Goal: Task Accomplishment & Management: Manage account settings

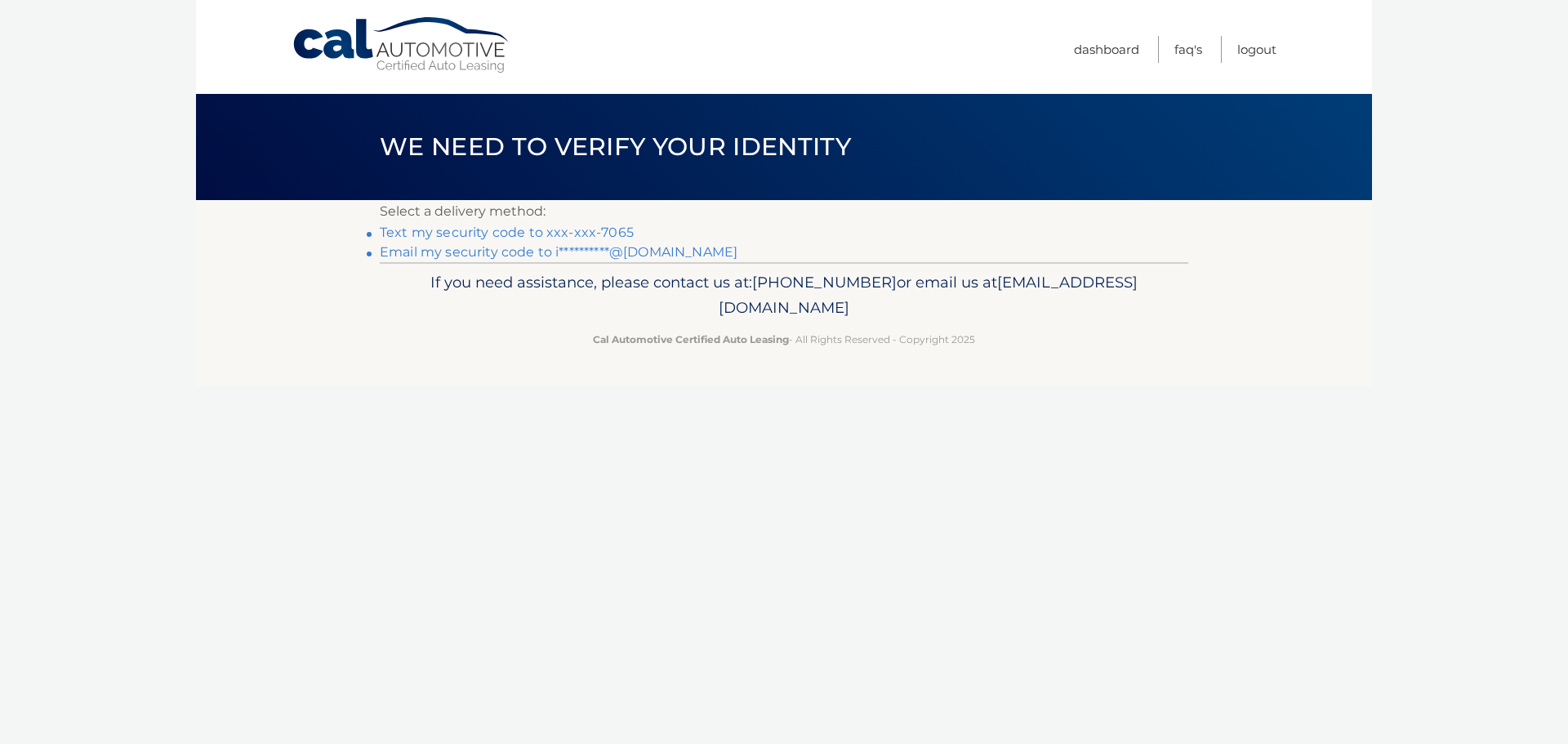
click at [555, 231] on link "Text my security code to xxx-xxx-7065" at bounding box center [506, 232] width 254 height 16
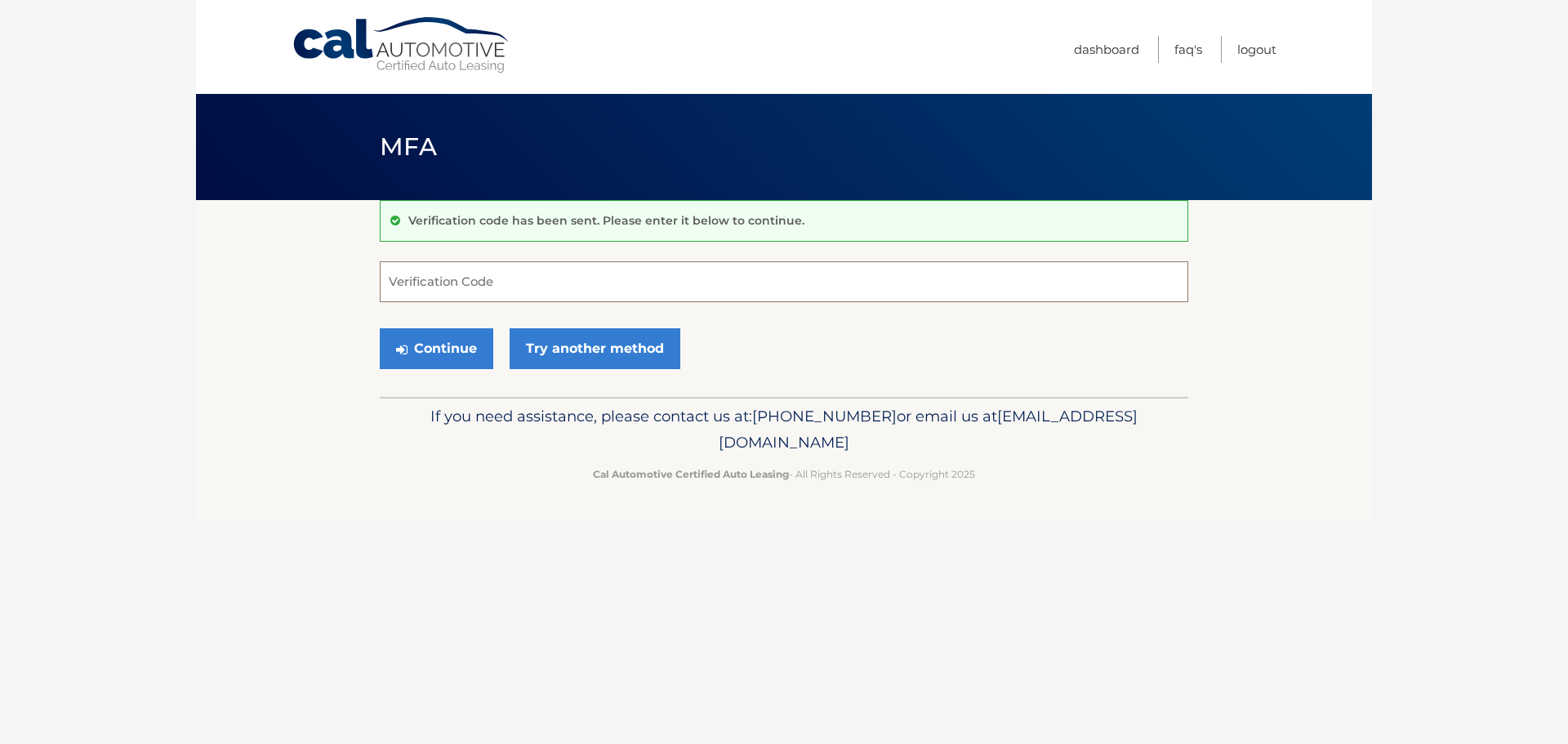
click at [511, 278] on input "Verification Code" at bounding box center [783, 281] width 808 height 41
paste input "432256"
type input "432256"
click at [392, 335] on button "Continue" at bounding box center [436, 348] width 114 height 41
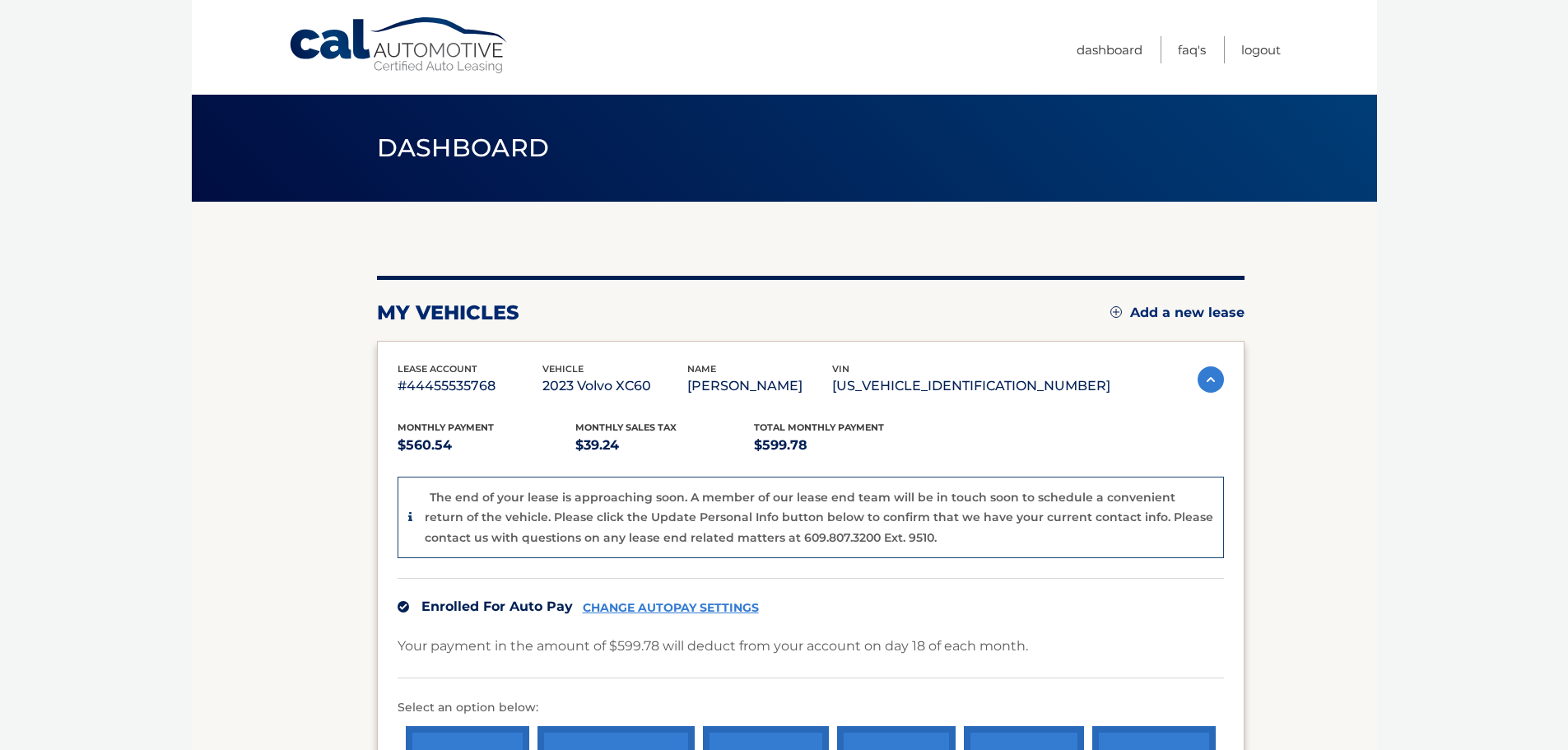
scroll to position [274, 0]
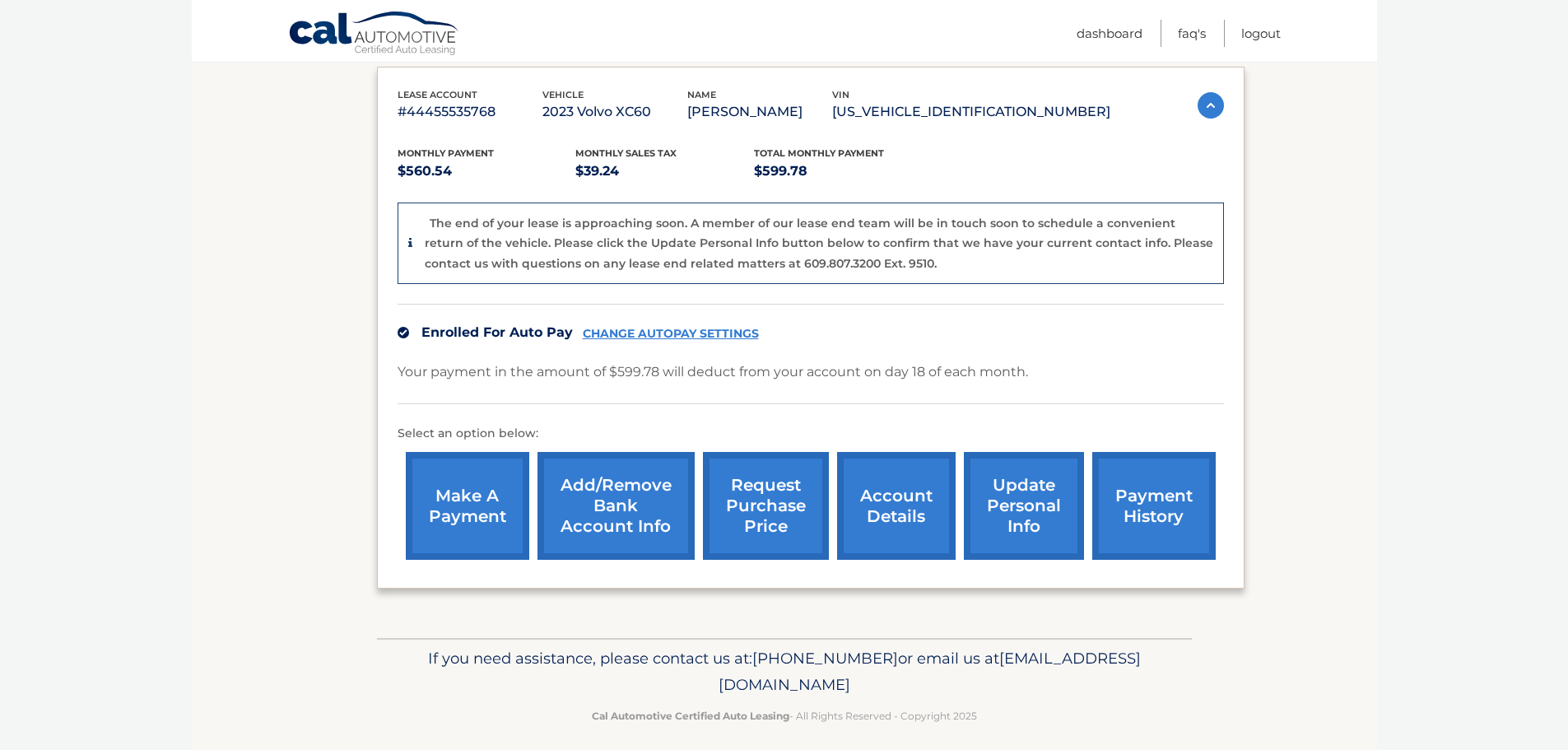
click at [599, 501] on link "Add/Remove bank account info" at bounding box center [615, 506] width 157 height 108
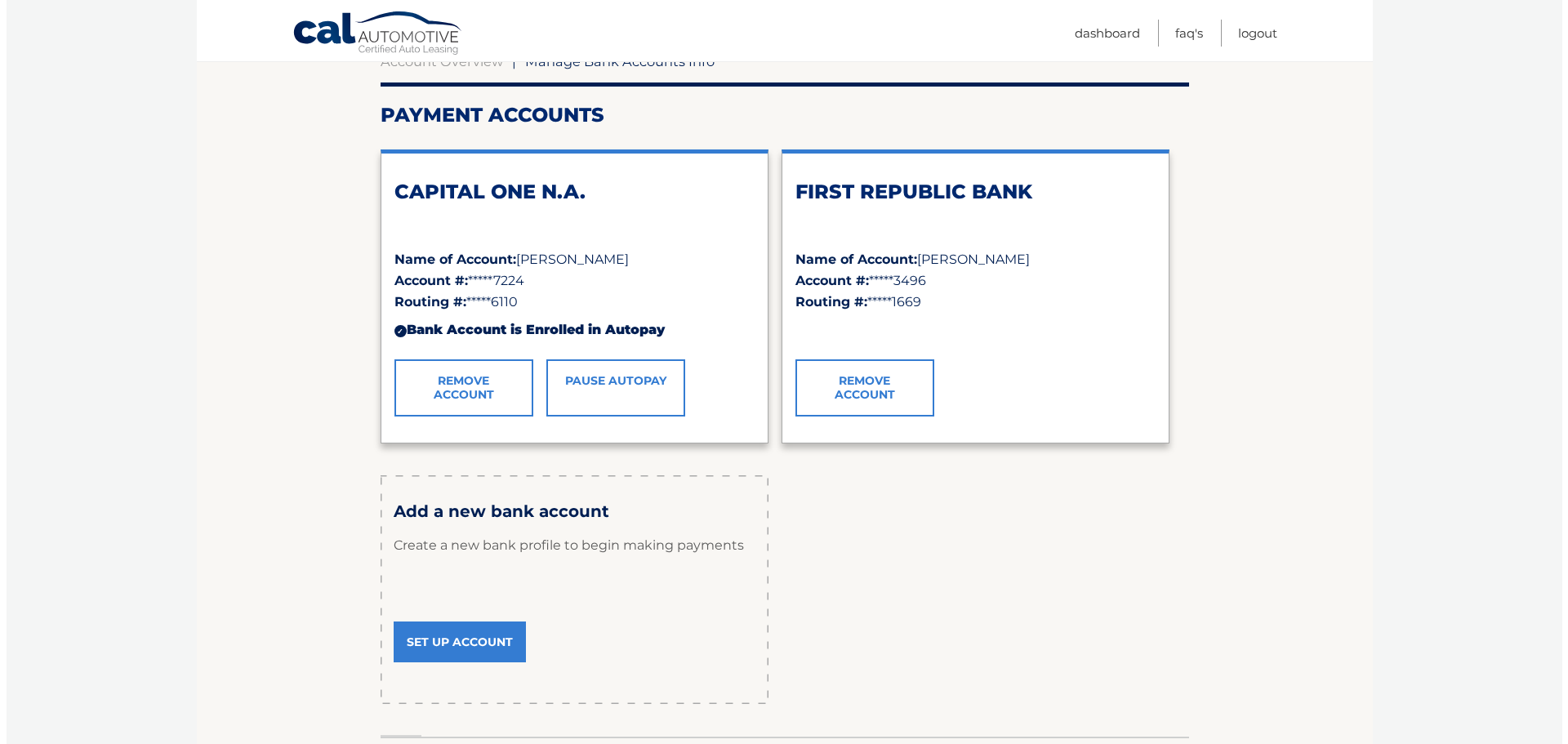
scroll to position [136, 0]
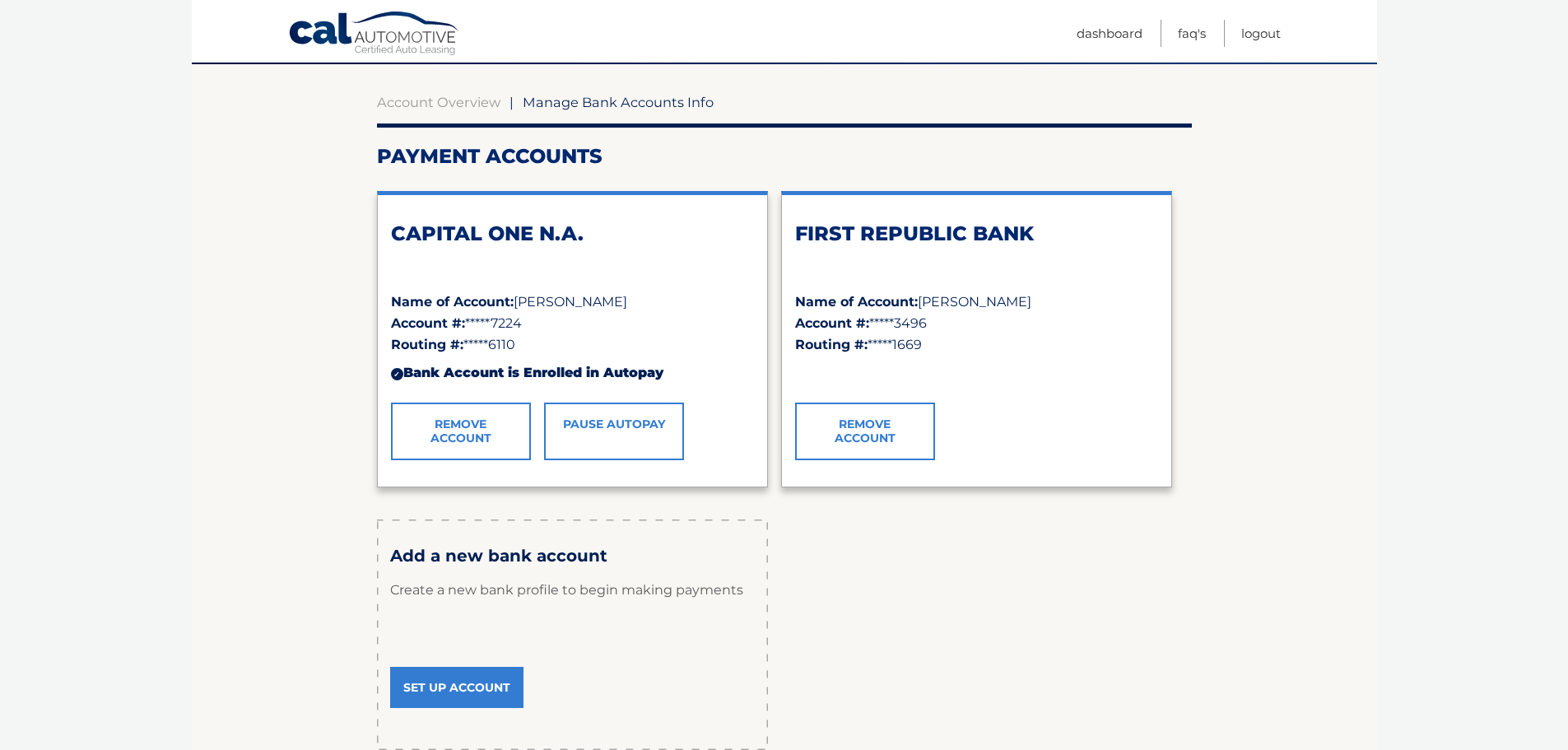
click at [458, 415] on link "Remove Account" at bounding box center [461, 431] width 140 height 57
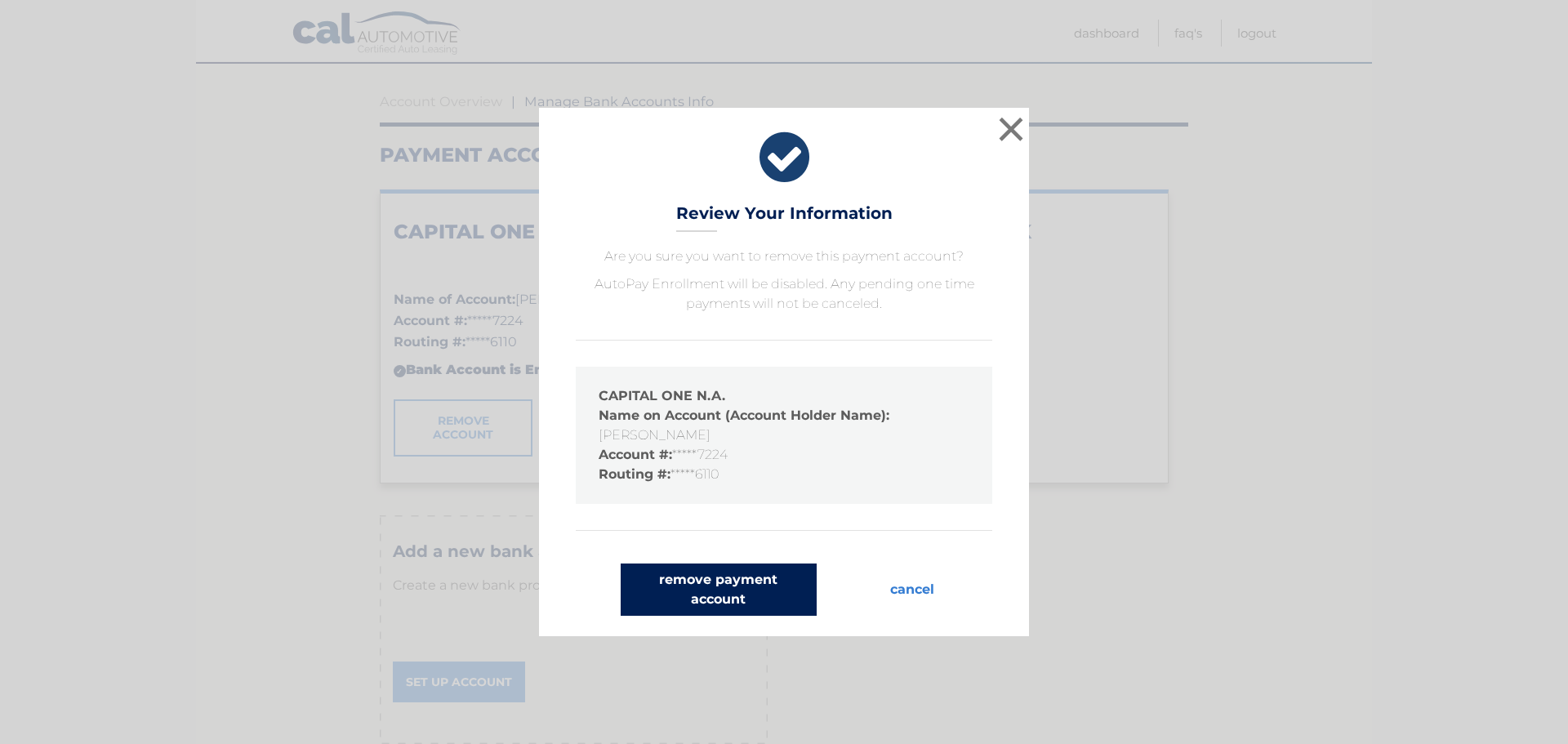
click at [717, 569] on button "remove payment account" at bounding box center [718, 589] width 196 height 53
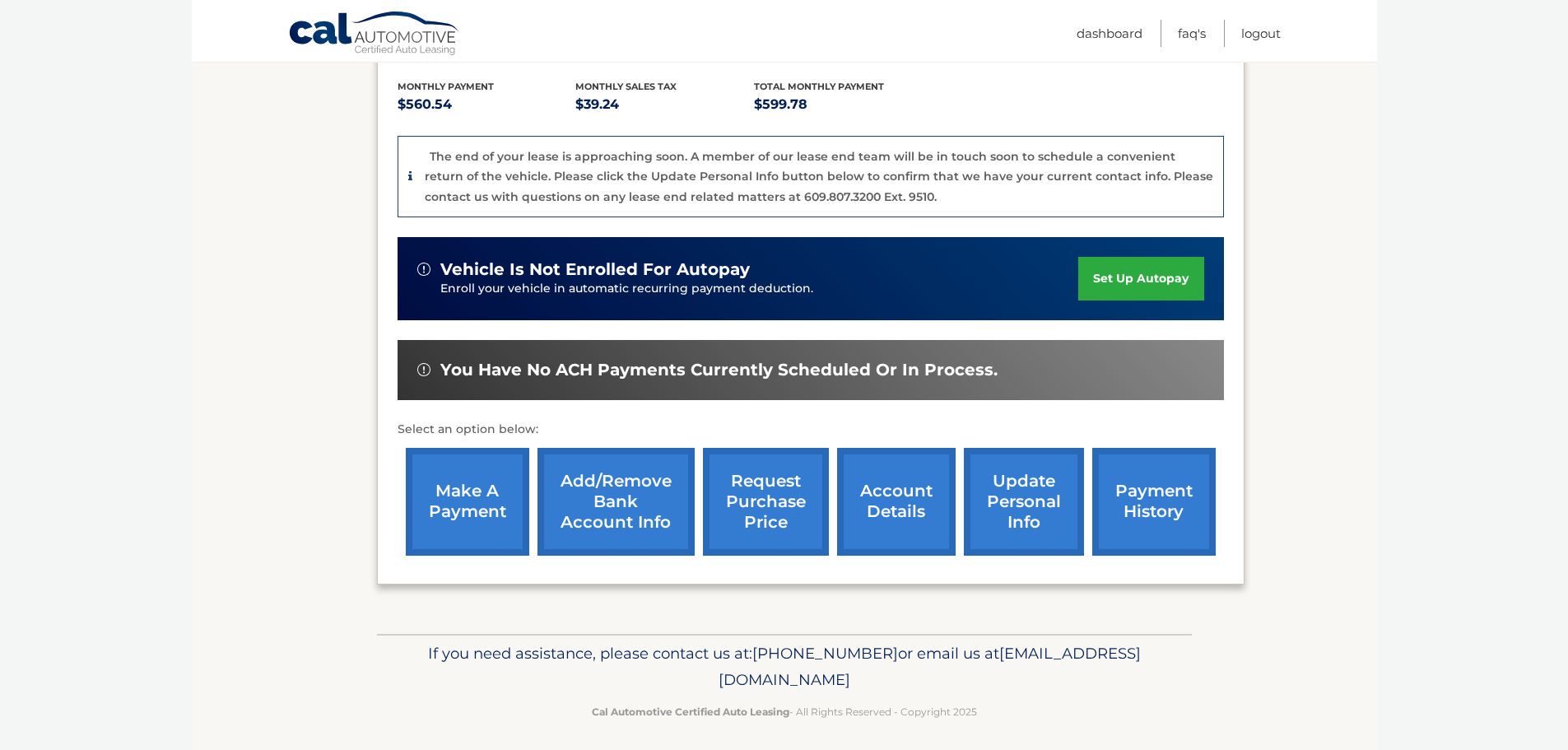
scroll to position [349, 0]
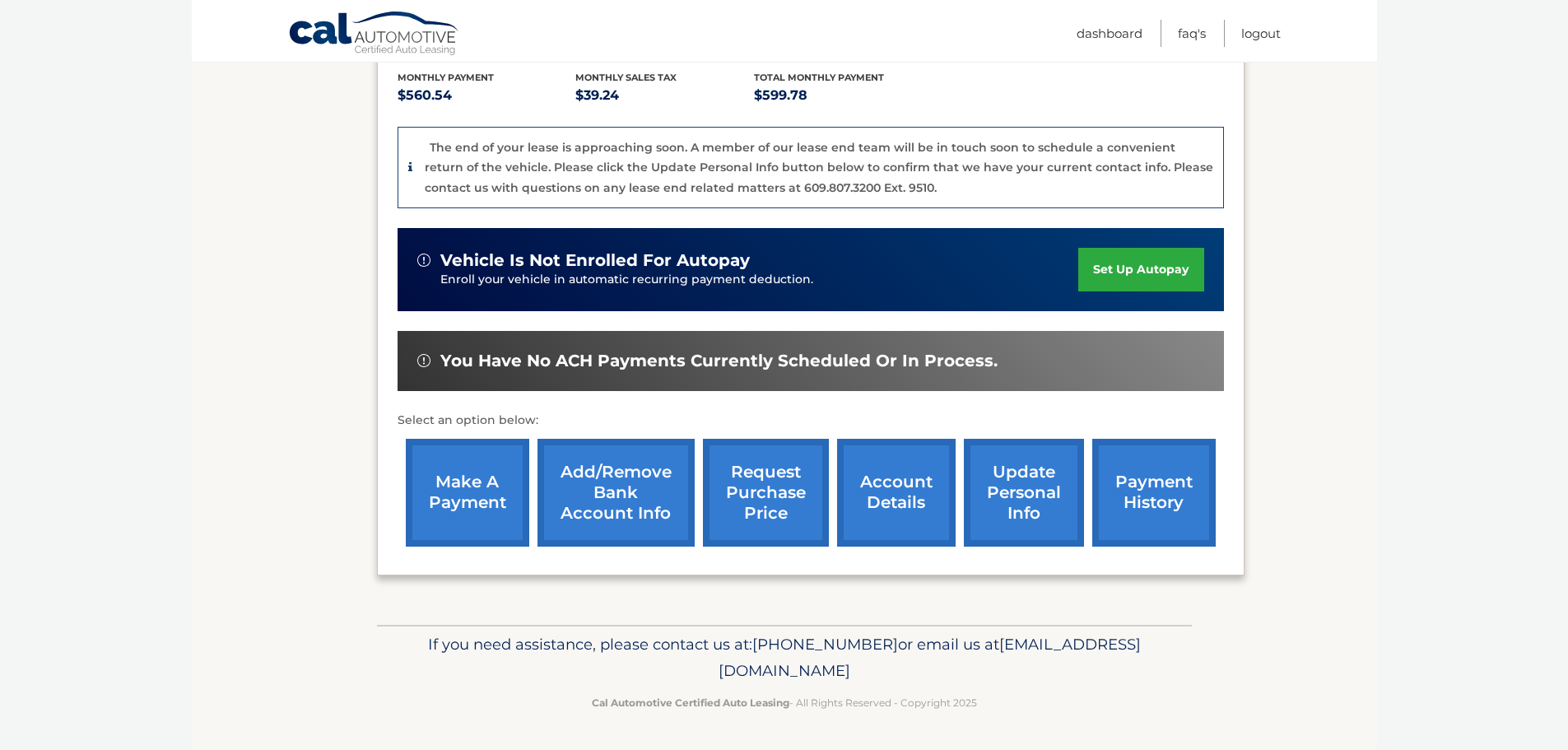
click at [627, 468] on link "Add/Remove bank account info" at bounding box center [615, 493] width 157 height 108
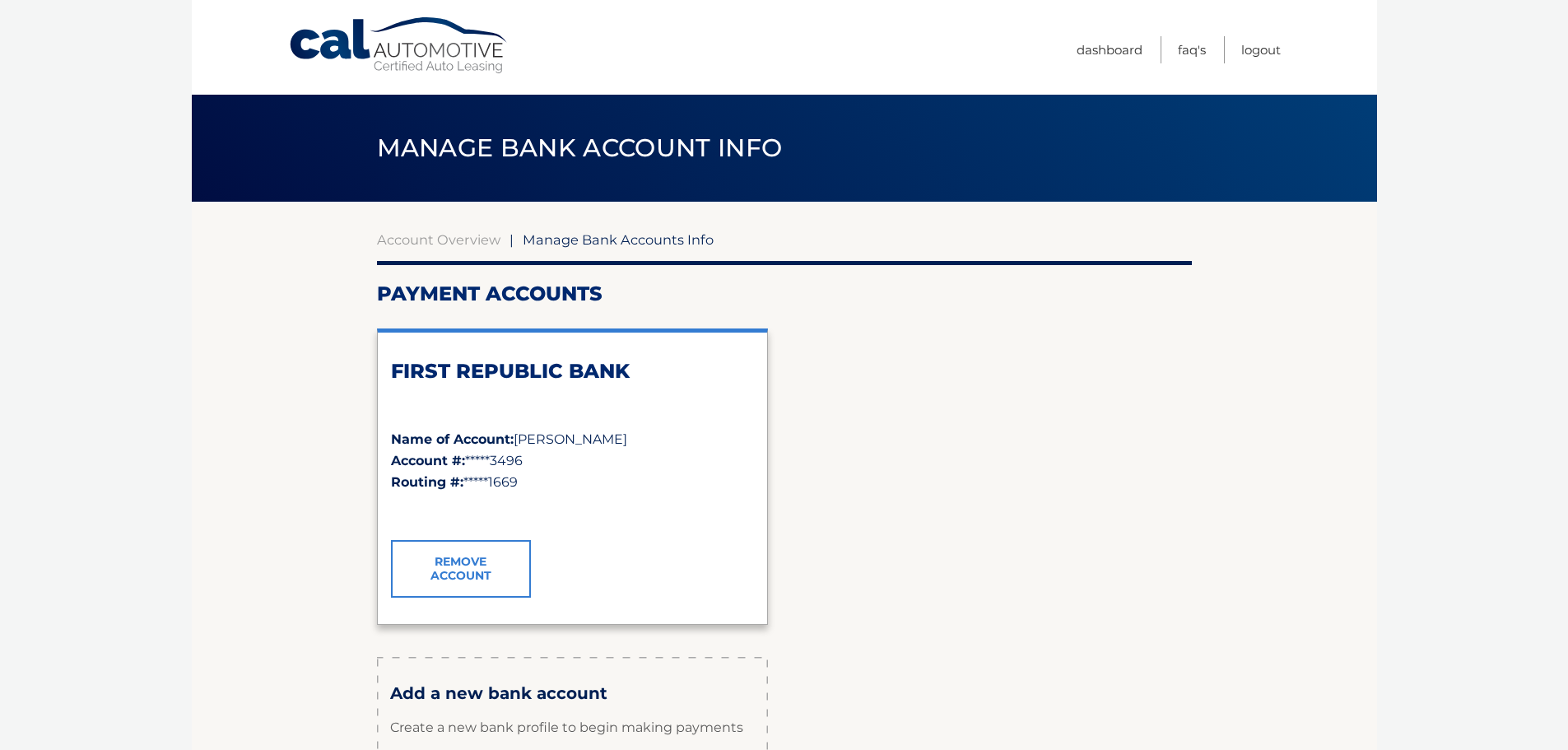
click at [495, 571] on link "Remove Account" at bounding box center [461, 568] width 140 height 57
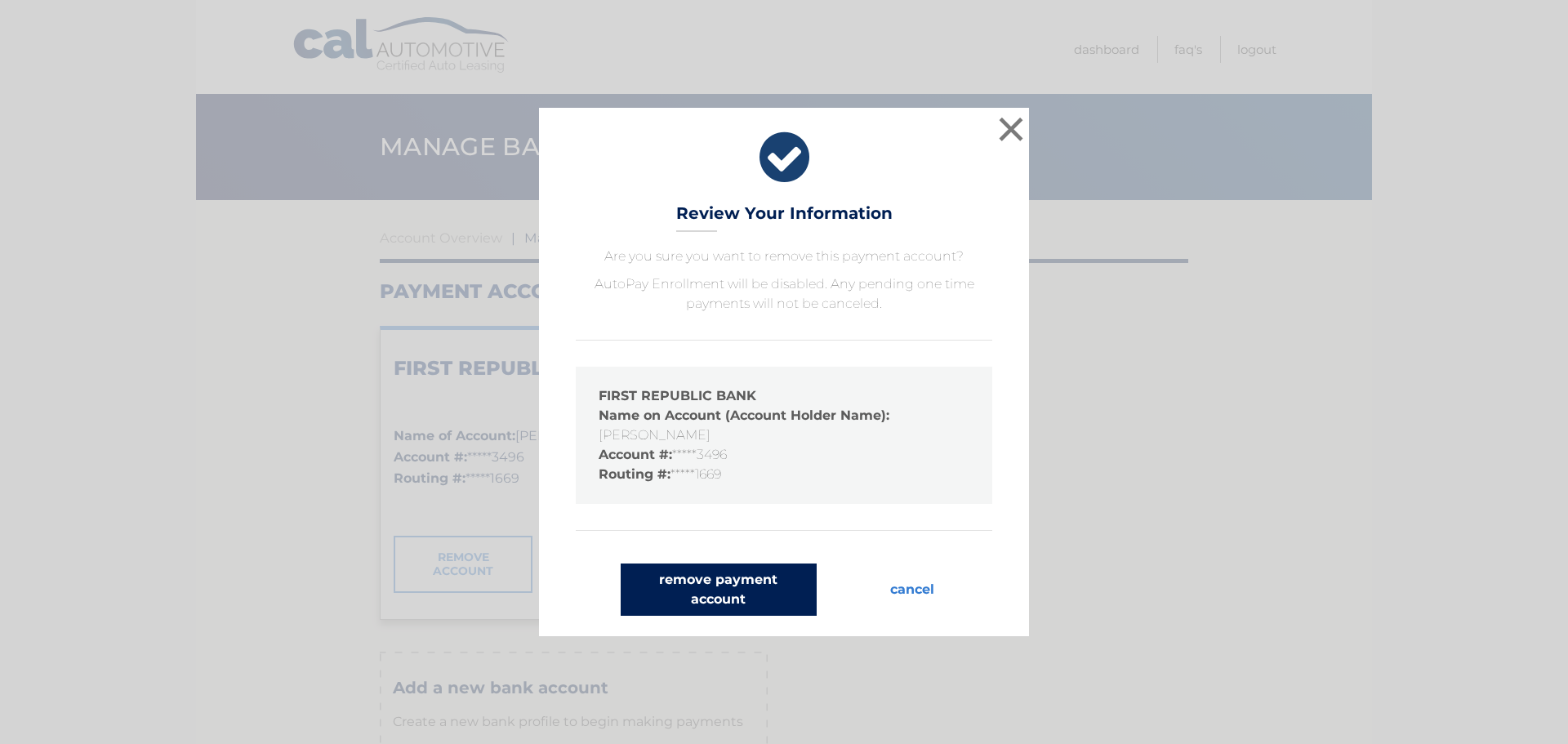
click at [744, 594] on button "remove payment account" at bounding box center [718, 589] width 196 height 53
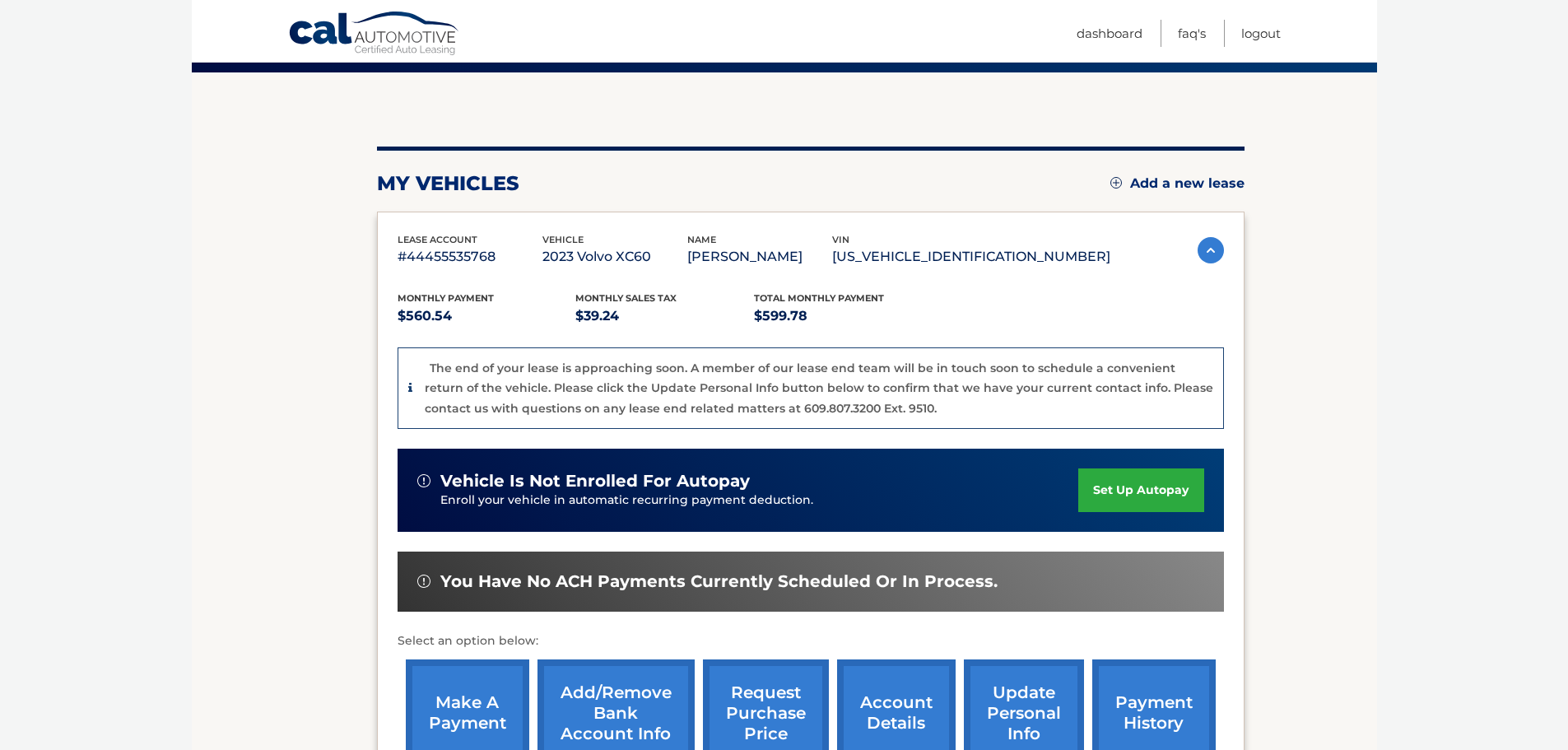
scroll to position [274, 0]
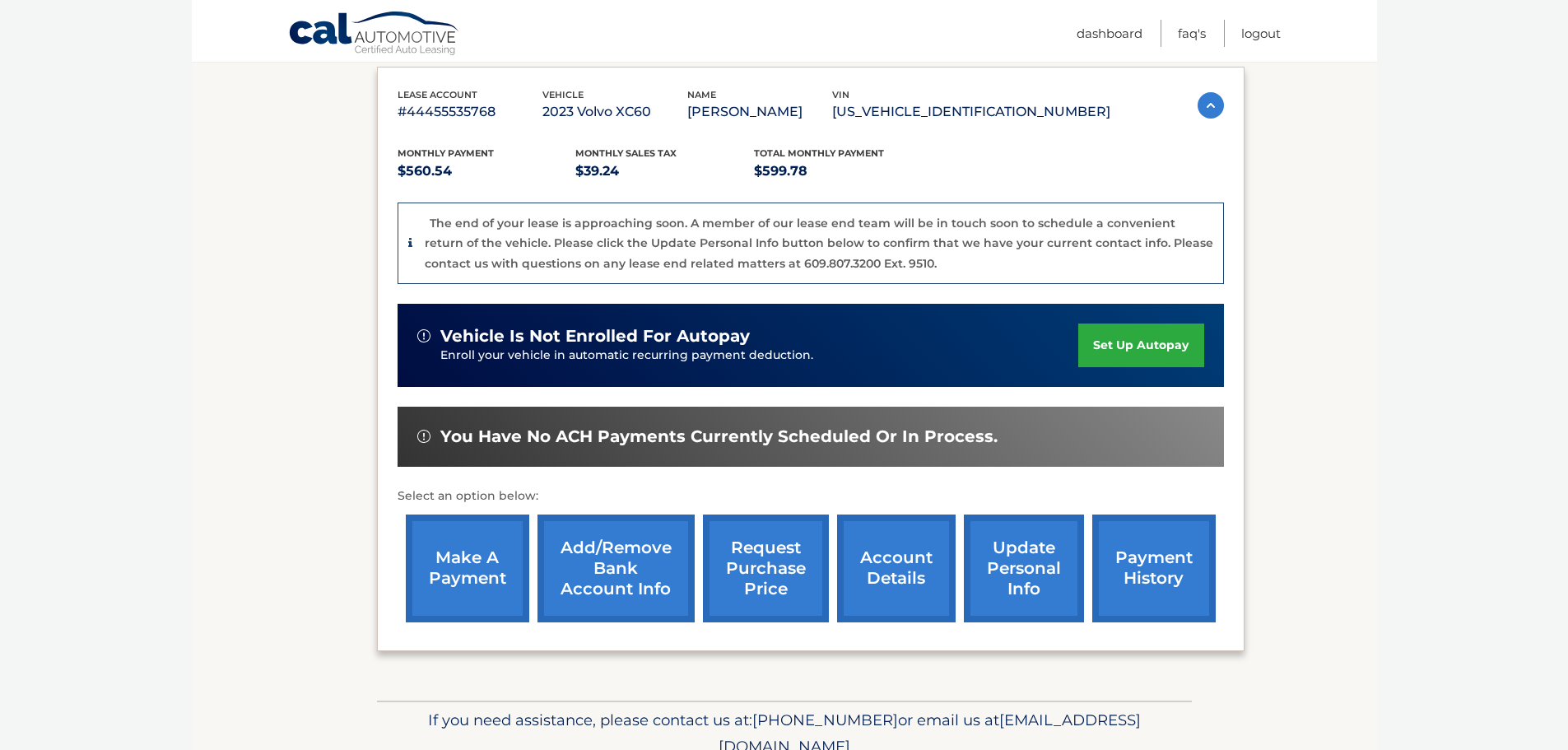
click at [549, 573] on link "Add/Remove bank account info" at bounding box center [615, 568] width 157 height 108
click at [876, 568] on link "account details" at bounding box center [896, 568] width 118 height 108
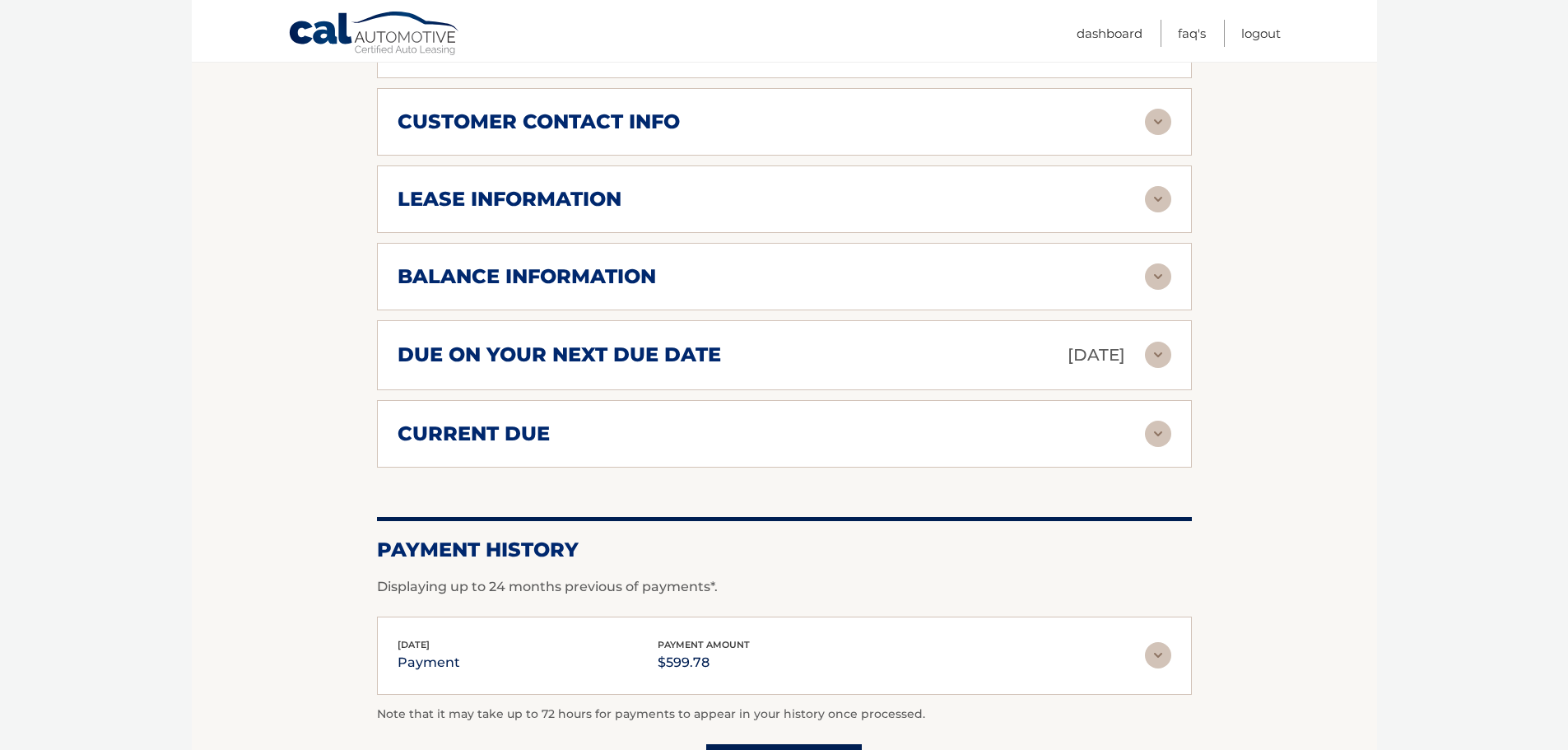
scroll to position [686, 0]
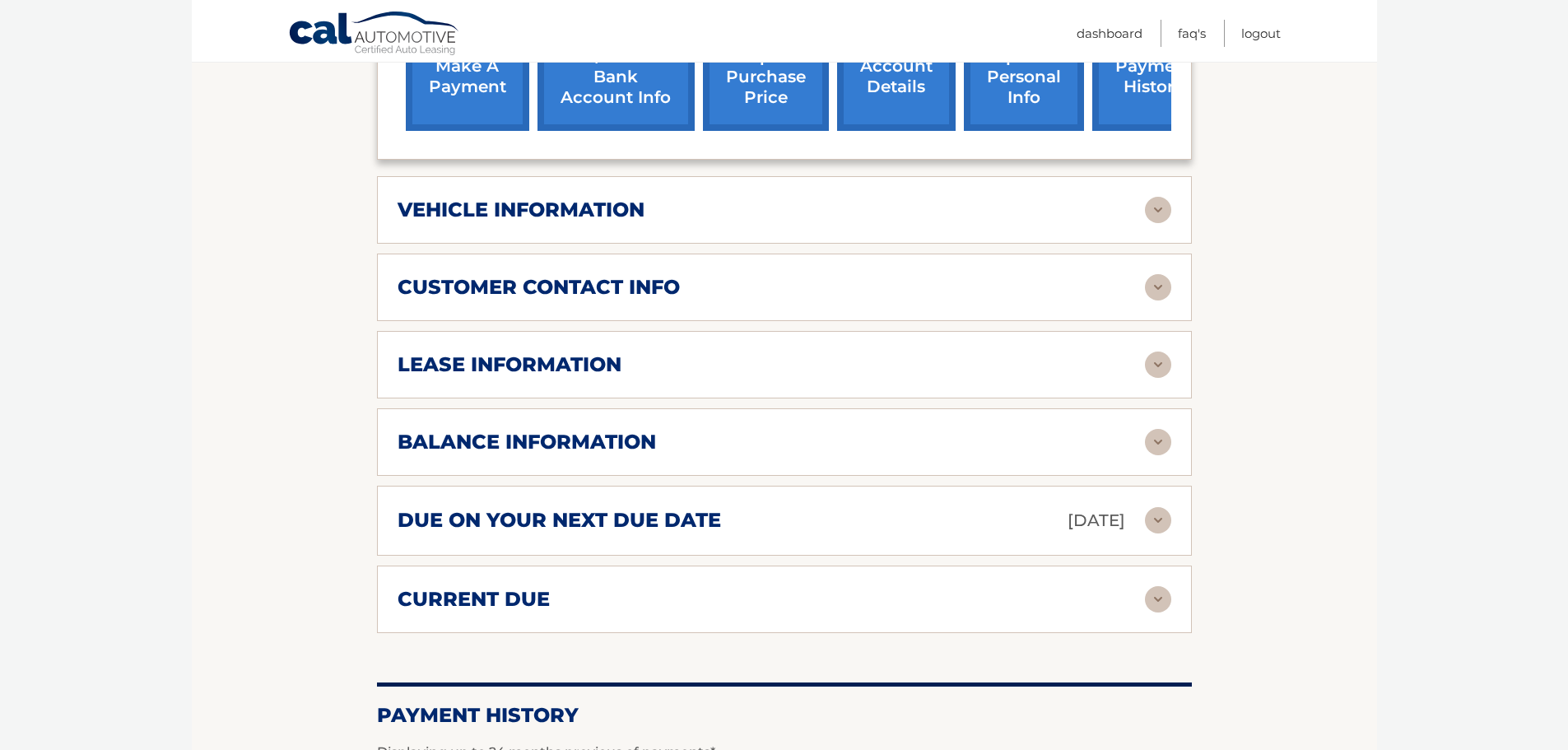
click at [1060, 355] on div "lease information" at bounding box center [771, 364] width 747 height 24
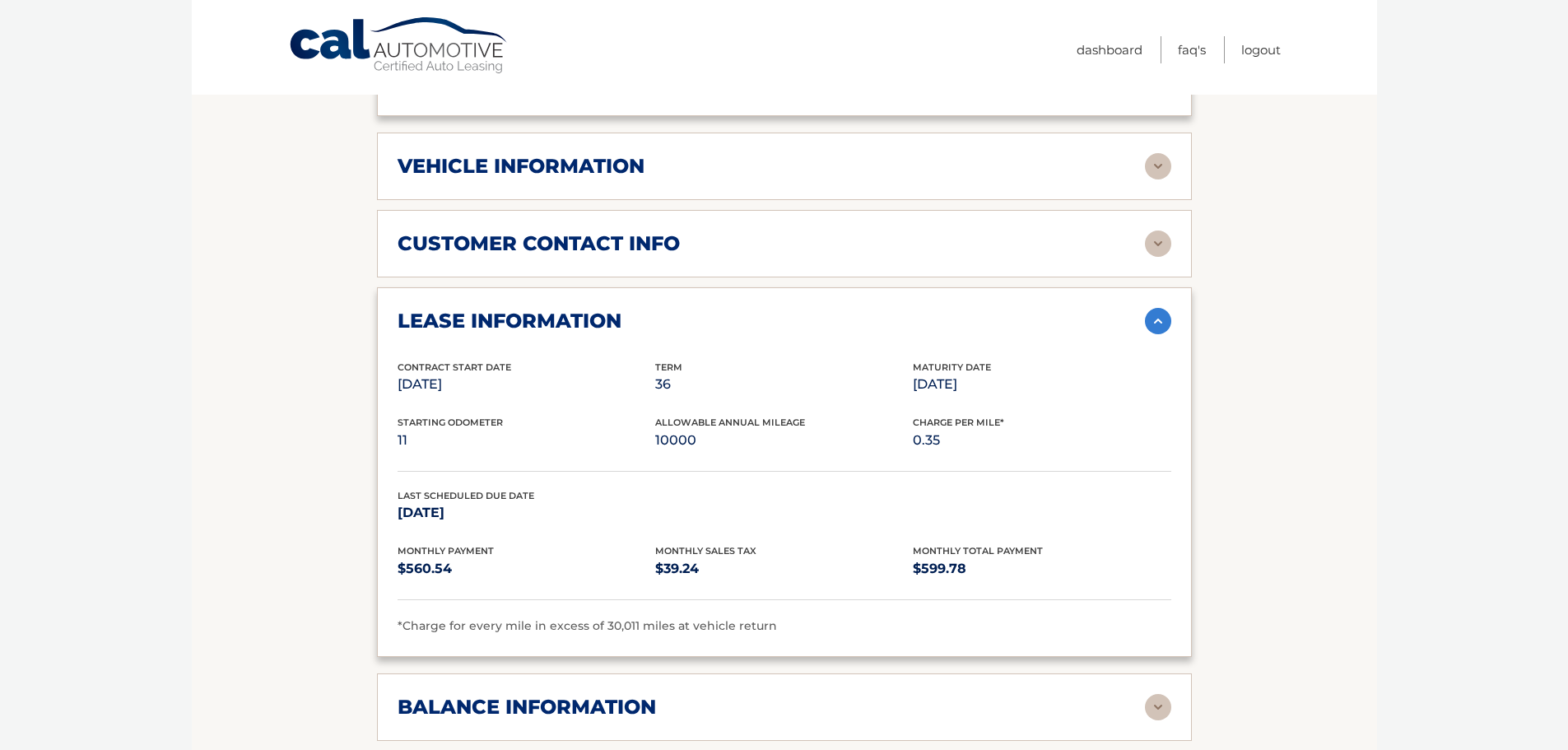
scroll to position [1356, 0]
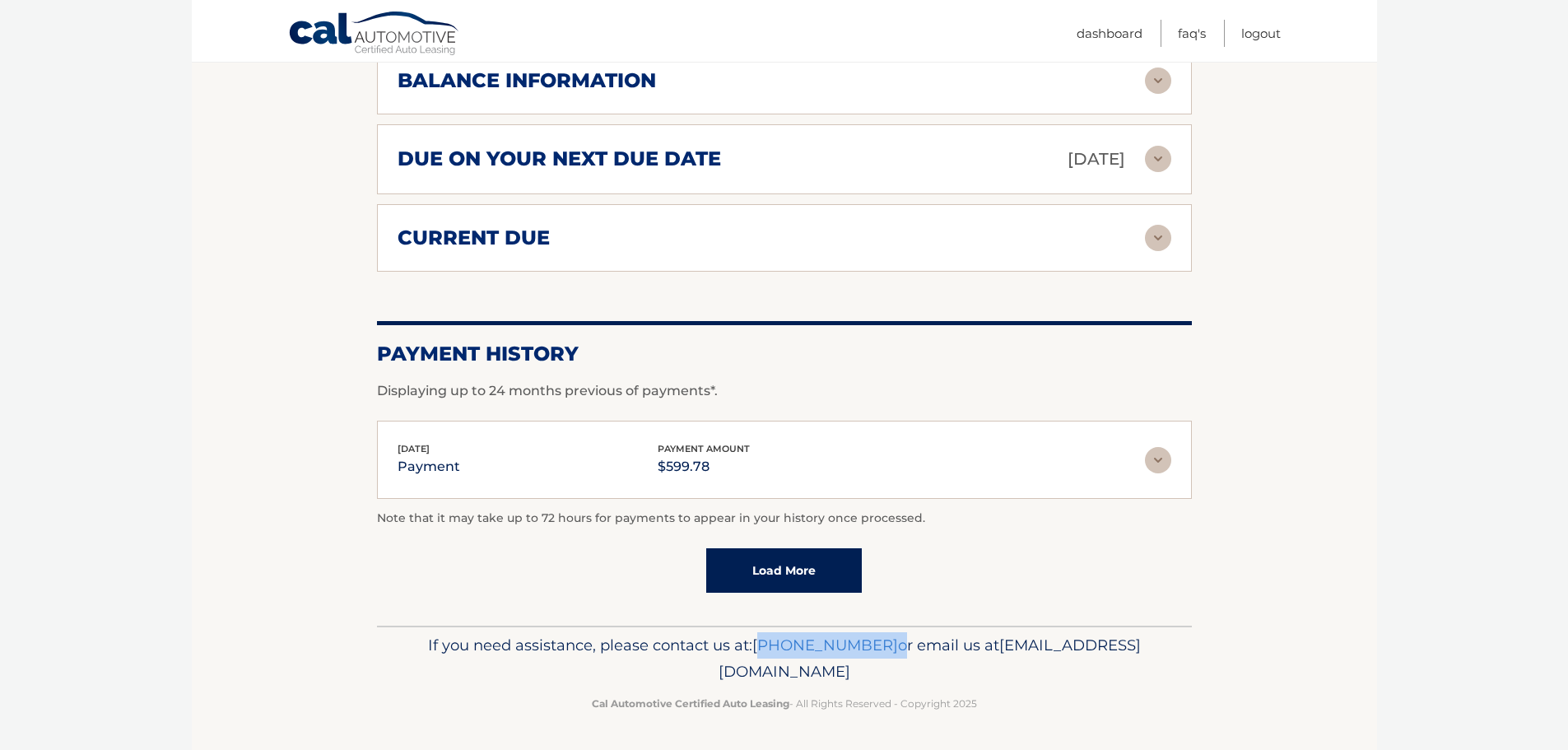
drag, startPoint x: 953, startPoint y: 645, endPoint x: 850, endPoint y: 654, distance: 103.4
click at [850, 654] on p "If you need assistance, please contact us at: [PHONE_NUMBER] or email us at [EM…" at bounding box center [784, 658] width 794 height 53
copy p "[PHONE_NUMBER]"
